Goal: Transaction & Acquisition: Purchase product/service

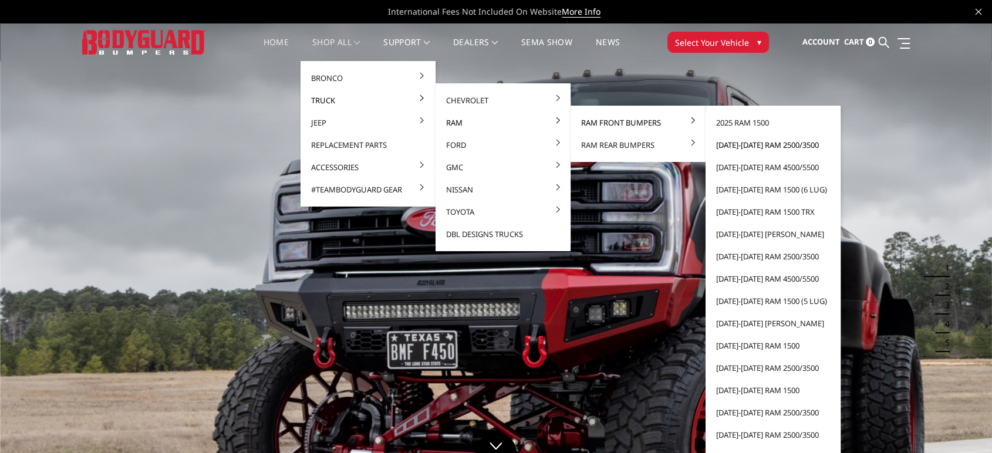
click at [763, 143] on link "[DATE]-[DATE] Ram 2500/3500" at bounding box center [773, 145] width 126 height 22
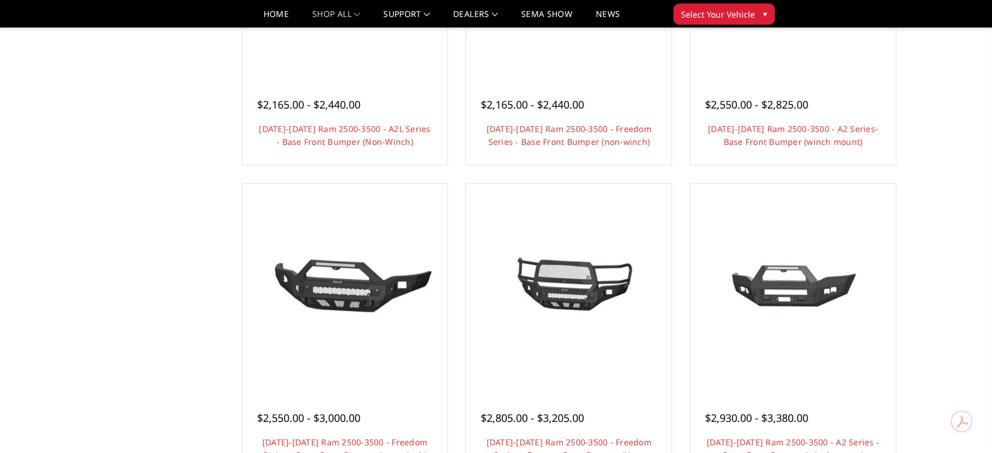
scroll to position [652, 0]
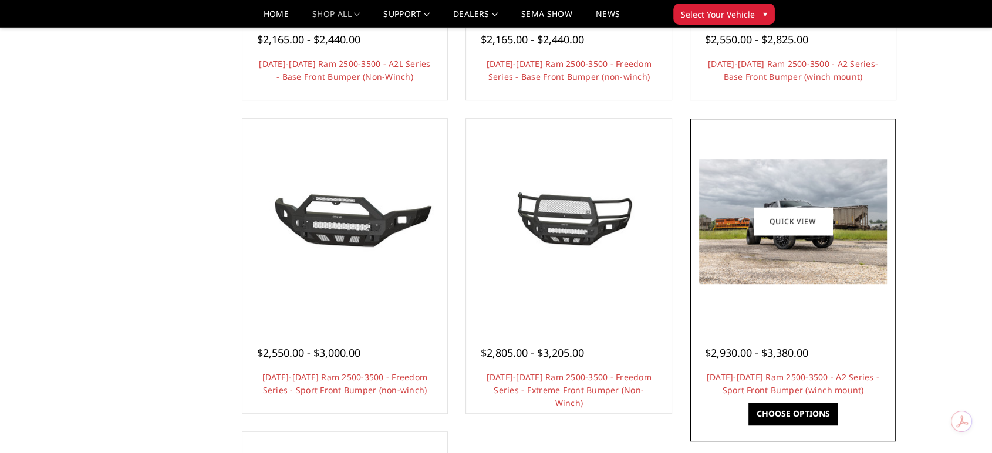
click at [785, 239] on img at bounding box center [793, 221] width 188 height 125
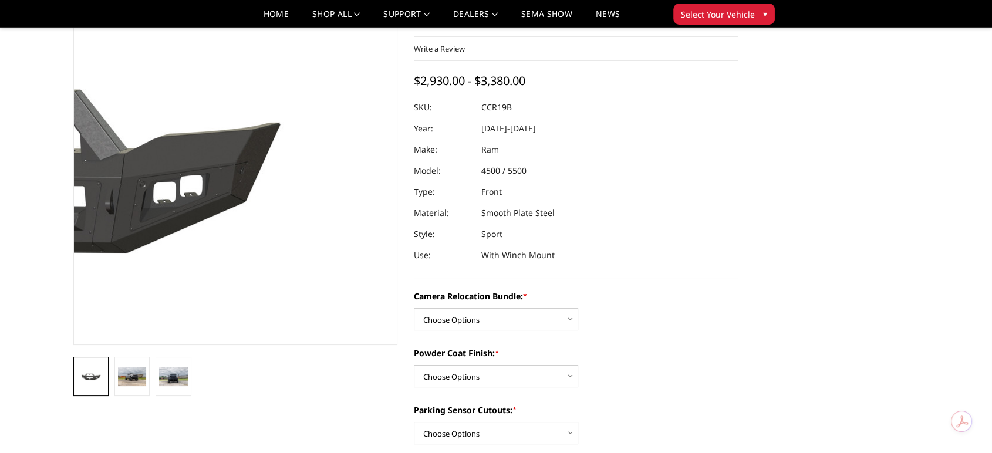
scroll to position [130, 0]
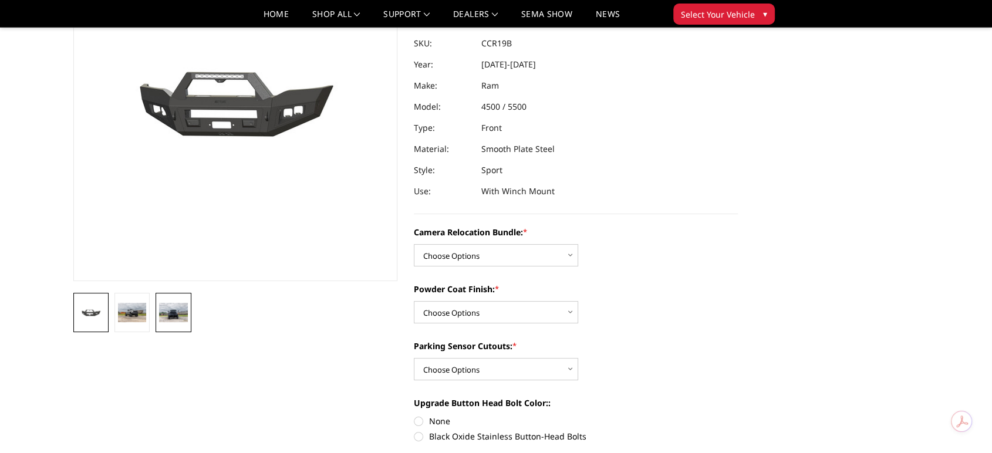
click at [169, 308] on img at bounding box center [173, 312] width 28 height 19
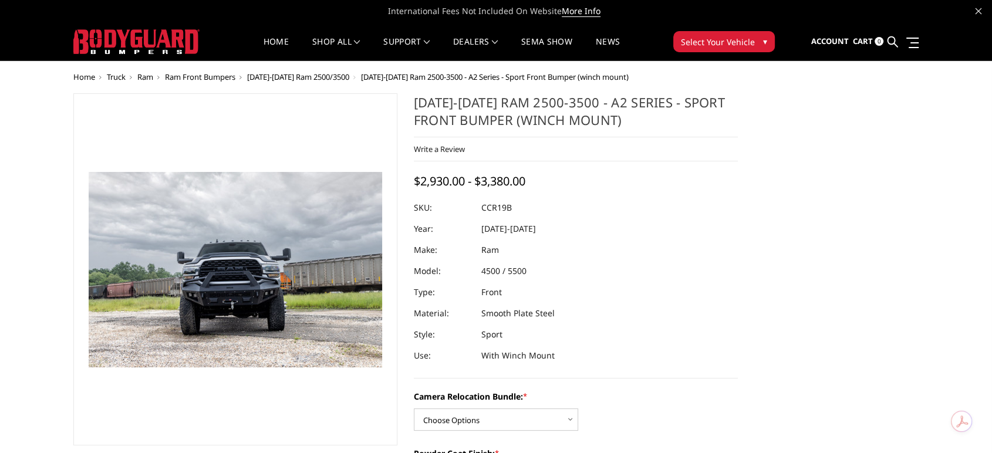
scroll to position [0, 0]
click at [235, 277] on img at bounding box center [236, 252] width 751 height 501
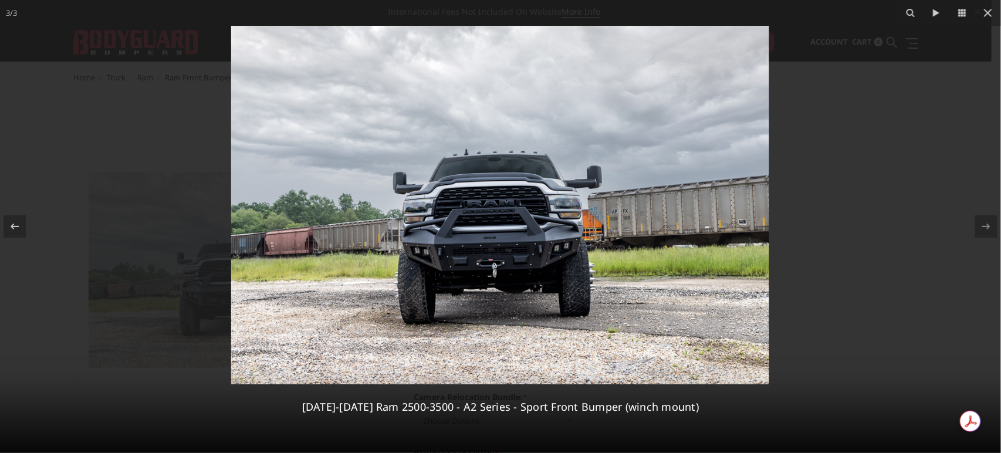
click at [824, 143] on div at bounding box center [500, 226] width 1001 height 453
